Goal: Task Accomplishment & Management: Manage account settings

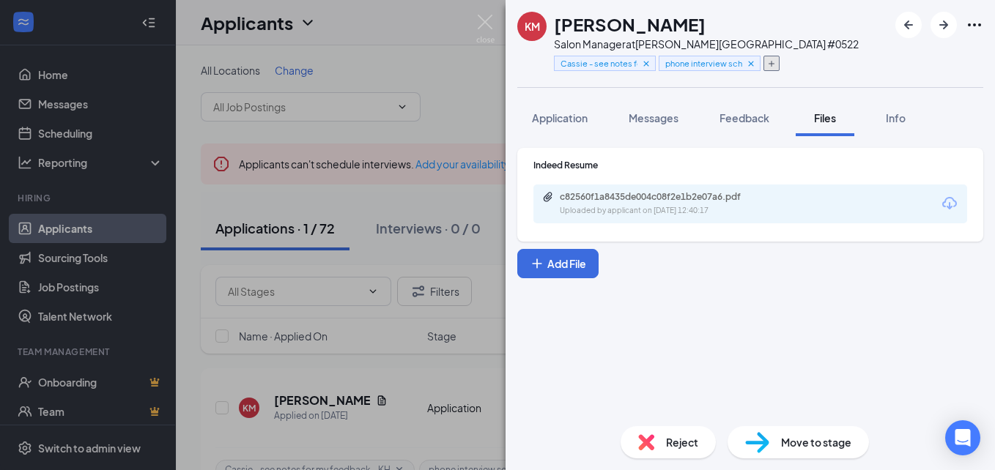
click at [769, 61] on icon "Plus" at bounding box center [771, 63] width 9 height 9
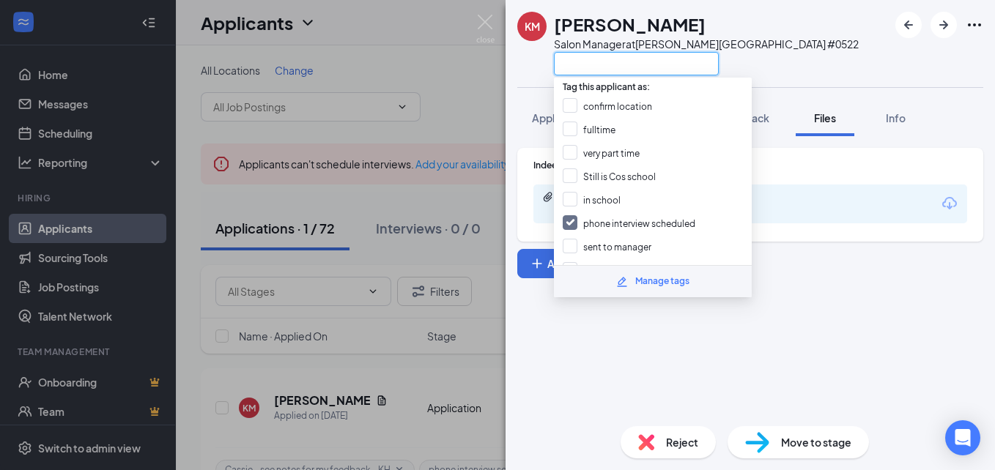
click at [572, 68] on input "text" at bounding box center [636, 63] width 165 height 23
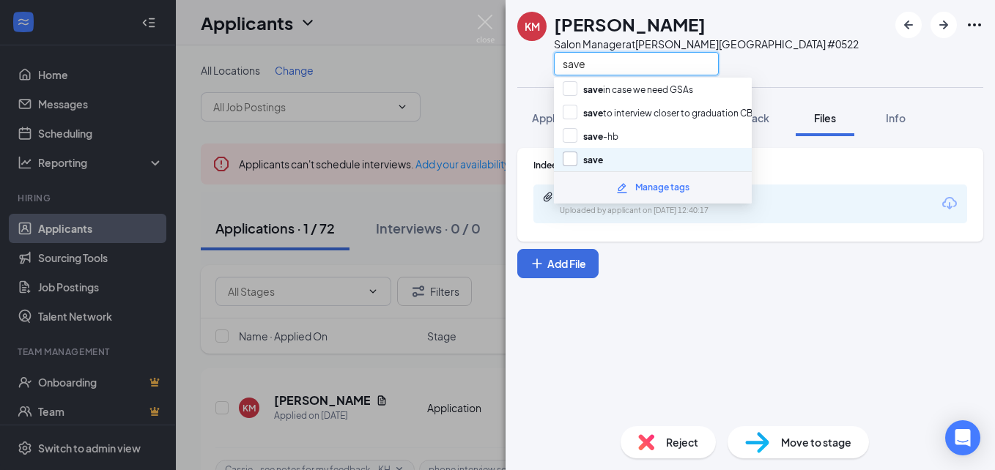
type input "save"
click at [593, 163] on input "save" at bounding box center [583, 160] width 40 height 16
checkbox input "true"
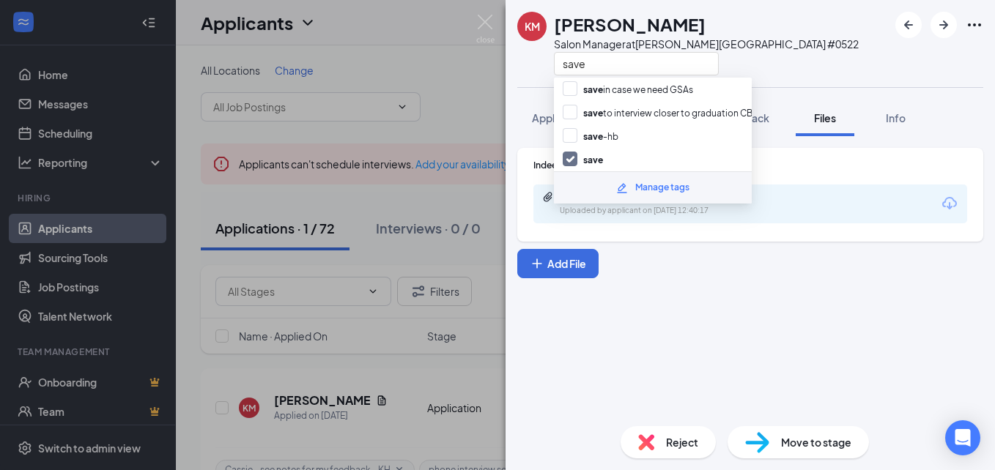
click at [806, 56] on div "KM [PERSON_NAME] Salon Manager at [PERSON_NAME][GEOGRAPHIC_DATA] #0522 save" at bounding box center [750, 43] width 489 height 87
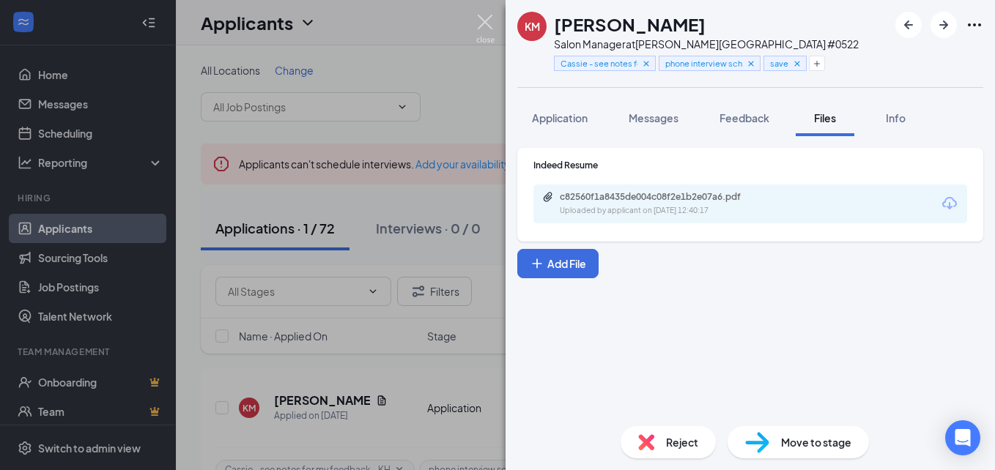
click at [484, 26] on img at bounding box center [485, 29] width 18 height 29
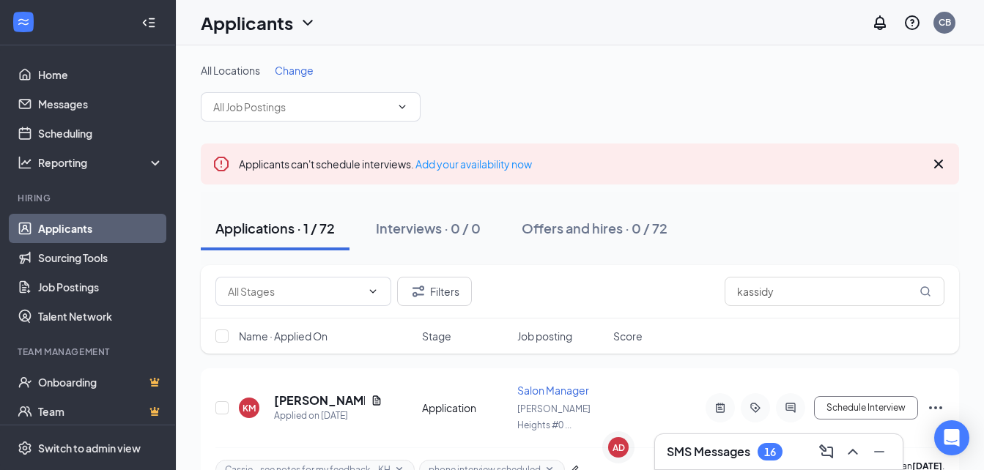
click at [694, 454] on h3 "SMS Messages" at bounding box center [709, 452] width 84 height 16
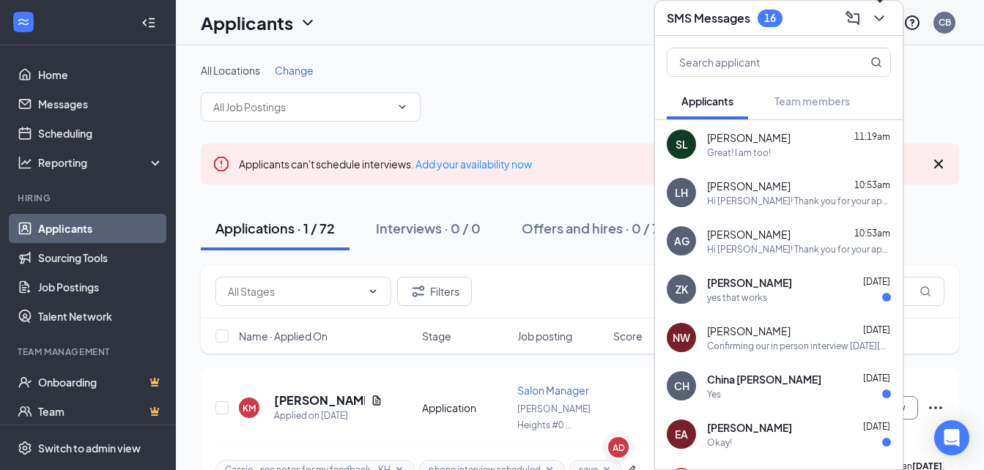
click at [879, 16] on icon "ChevronDown" at bounding box center [880, 19] width 18 height 18
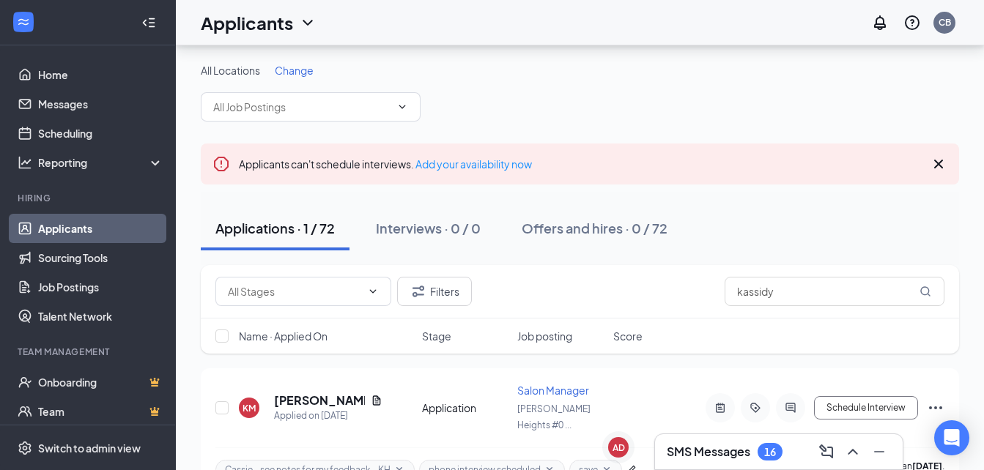
scroll to position [39, 0]
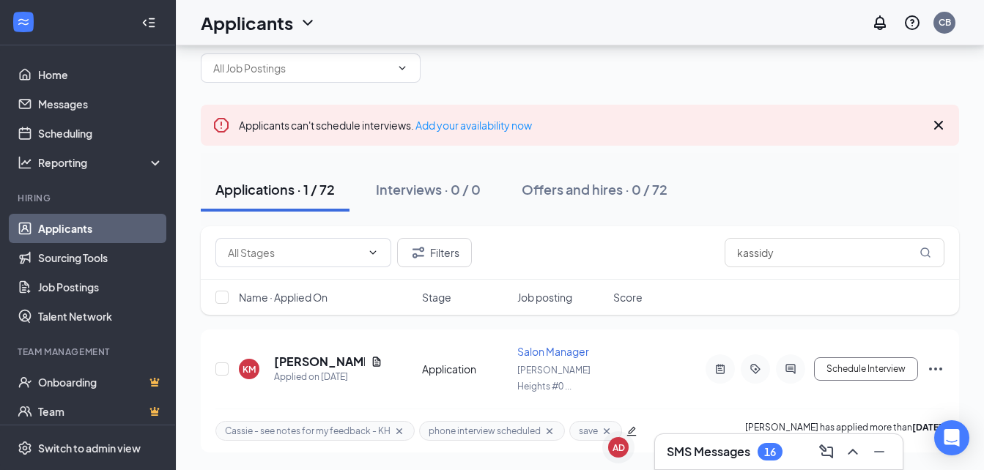
click at [56, 226] on link "Applicants" at bounding box center [100, 228] width 125 height 29
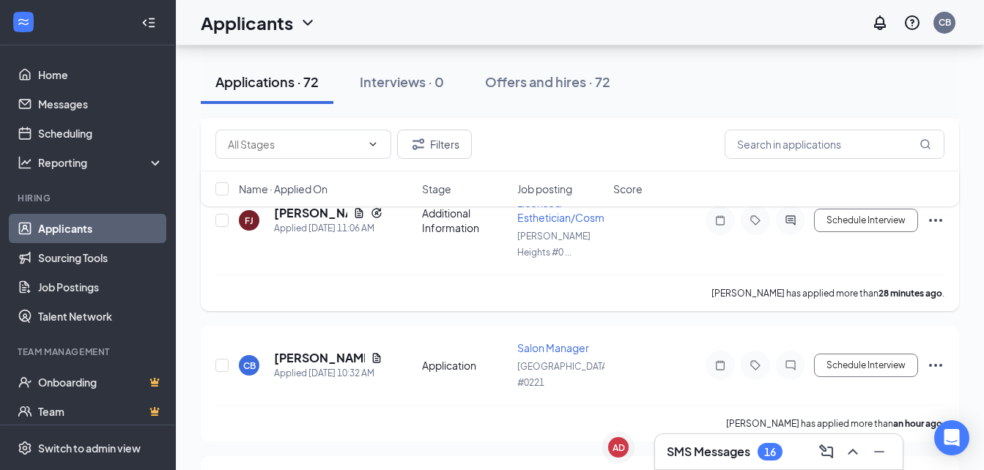
scroll to position [682, 0]
click at [335, 350] on h5 "[PERSON_NAME]" at bounding box center [319, 358] width 91 height 16
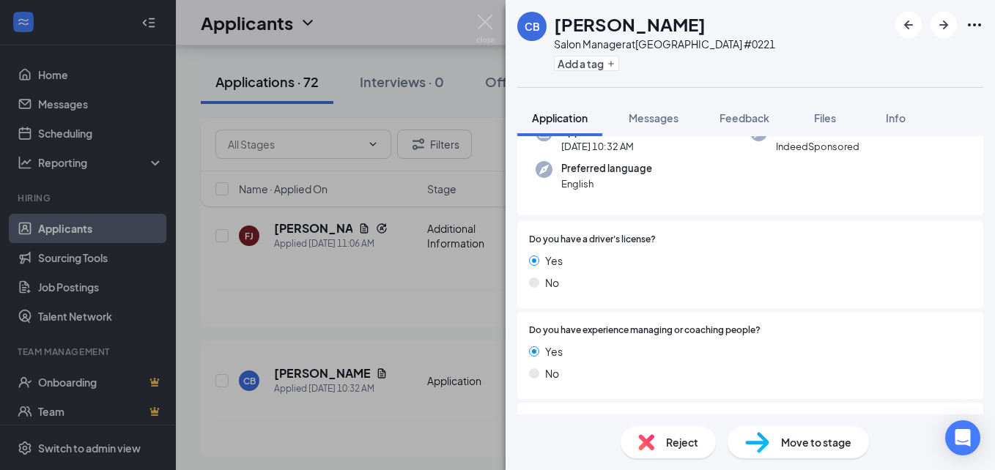
scroll to position [199, 0]
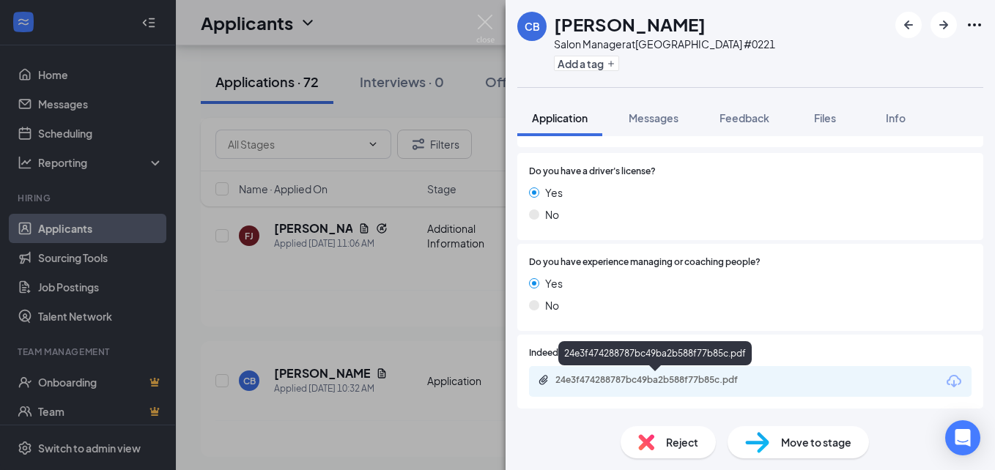
click at [679, 383] on div "24e3f474288787bc49ba2b588f77b85c.pdf" at bounding box center [657, 380] width 205 height 12
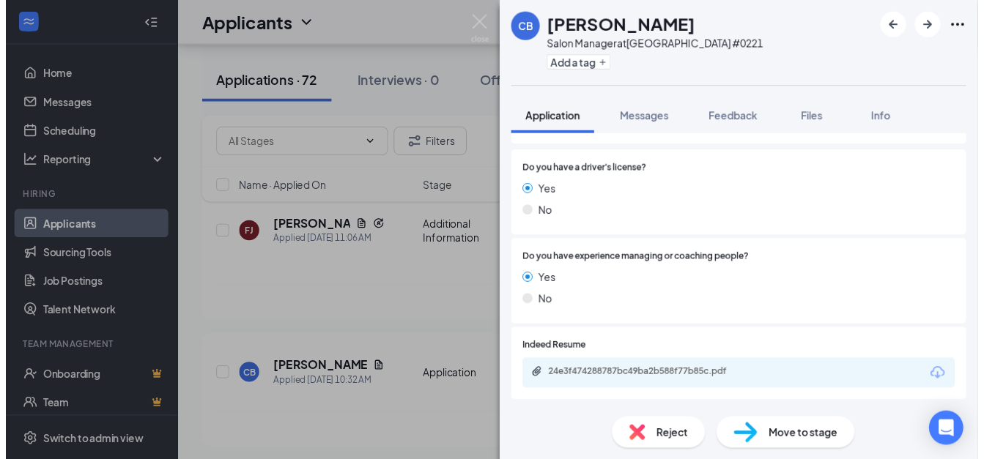
scroll to position [193, 0]
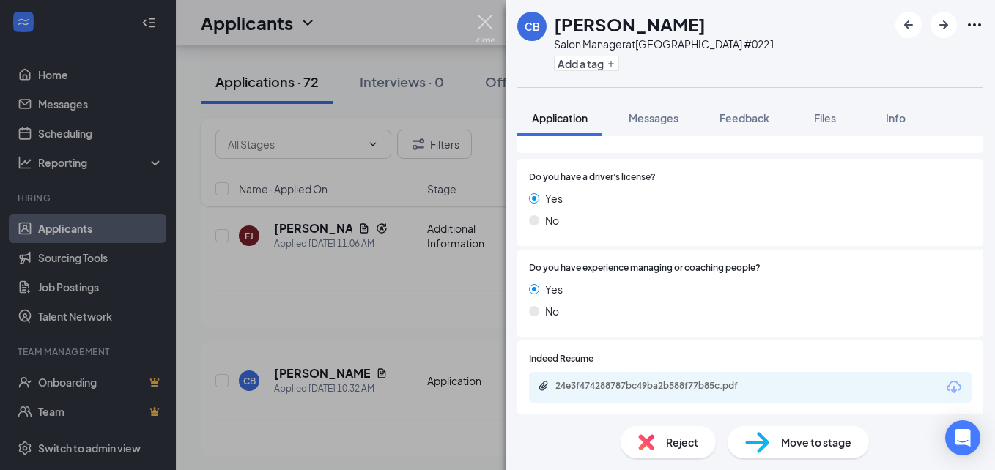
click at [477, 20] on img at bounding box center [485, 29] width 18 height 29
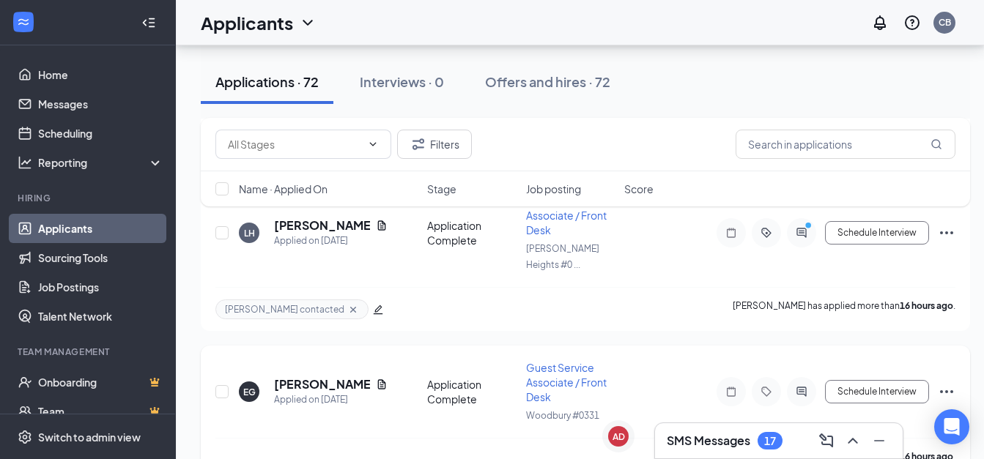
scroll to position [1287, 0]
click at [314, 376] on h5 "[PERSON_NAME]" at bounding box center [322, 384] width 96 height 16
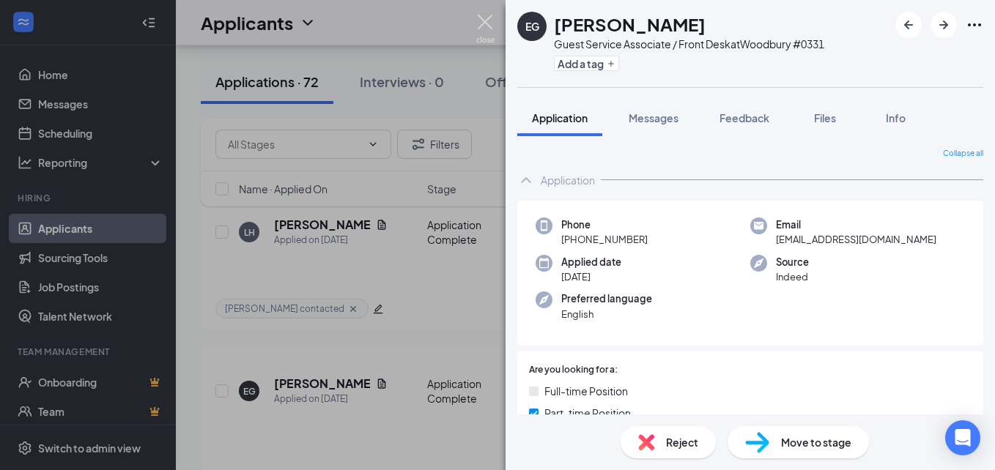
click at [480, 21] on img at bounding box center [485, 29] width 18 height 29
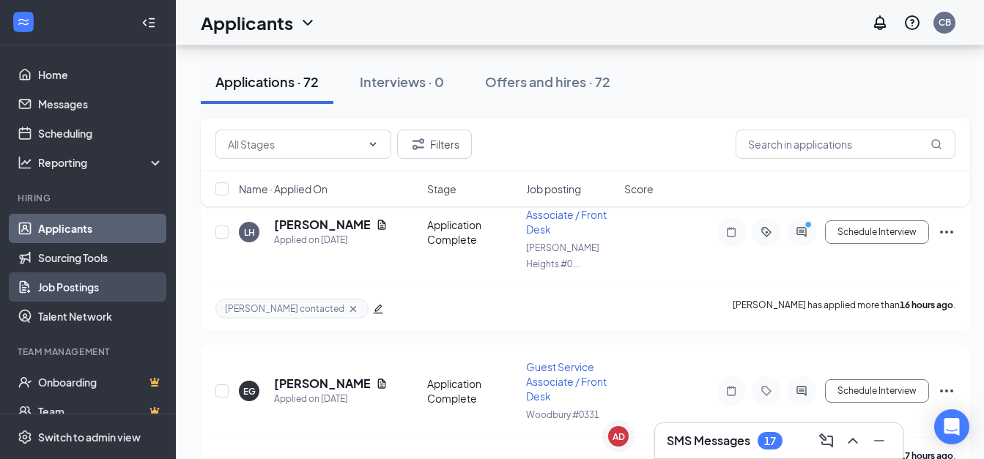
click at [89, 280] on link "Job Postings" at bounding box center [100, 287] width 125 height 29
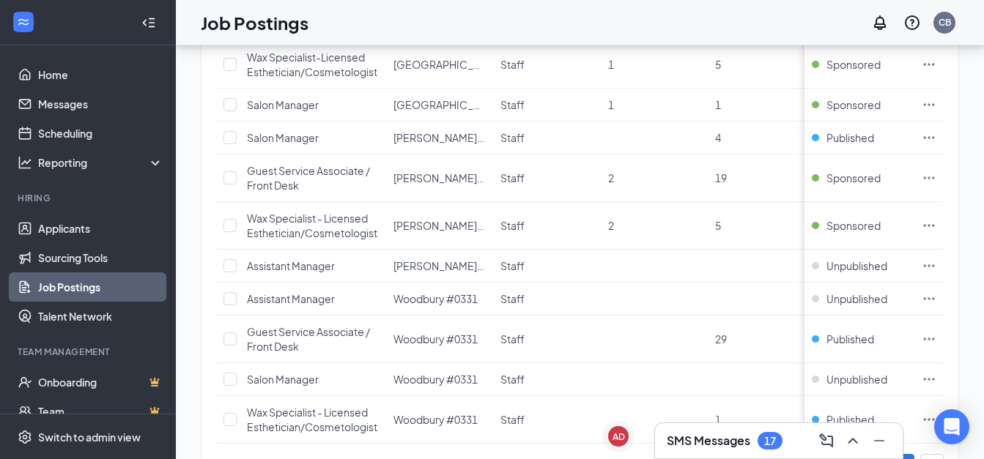
scroll to position [341, 0]
click at [848, 337] on span "Published" at bounding box center [851, 338] width 48 height 15
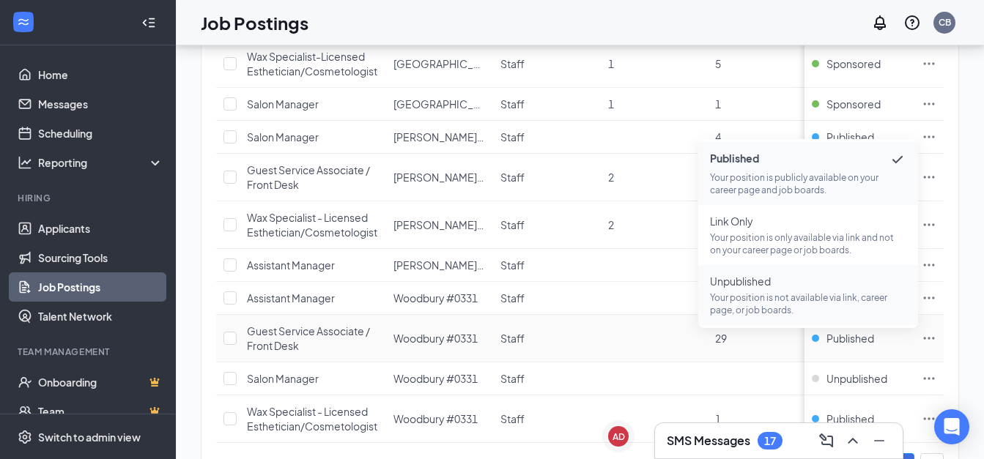
click at [737, 287] on span "Unpublished" at bounding box center [808, 281] width 196 height 15
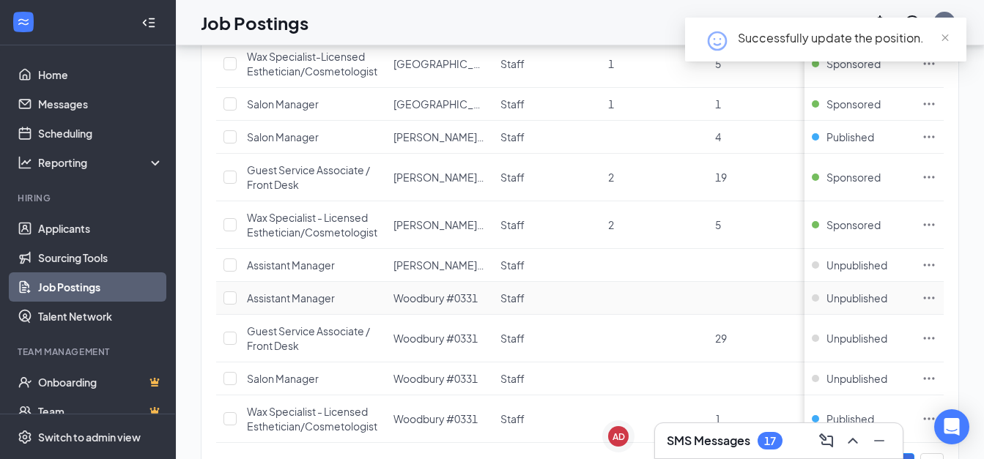
scroll to position [418, 0]
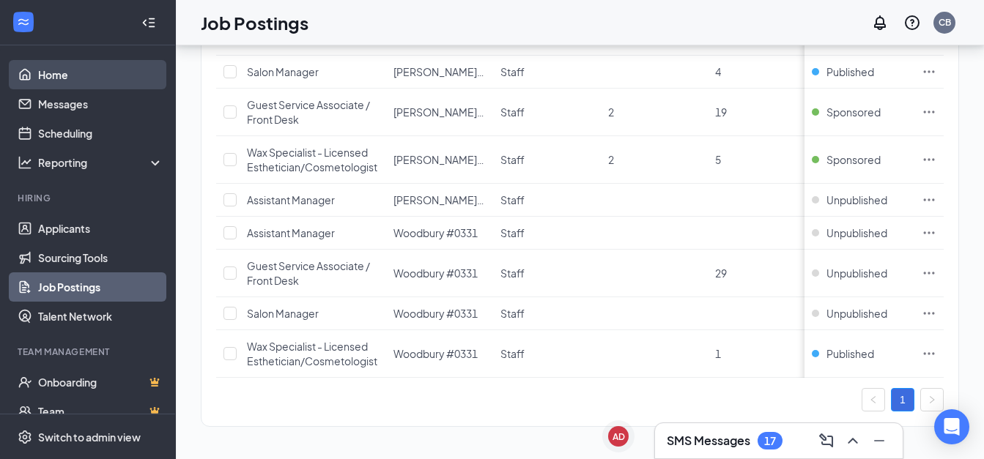
click at [61, 62] on link "Home" at bounding box center [100, 74] width 125 height 29
